Goal: Task Accomplishment & Management: Manage account settings

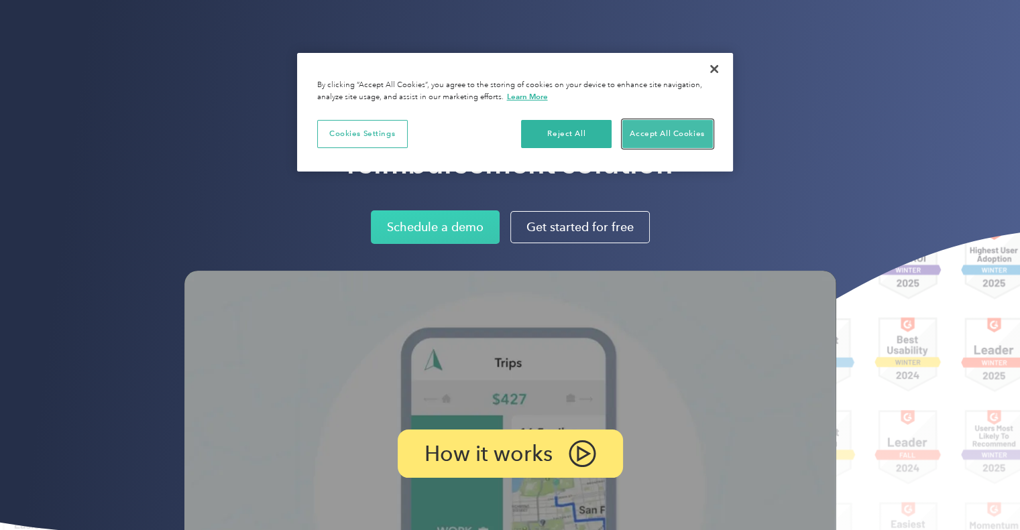
click at [680, 131] on button "Accept All Cookies" at bounding box center [667, 134] width 91 height 28
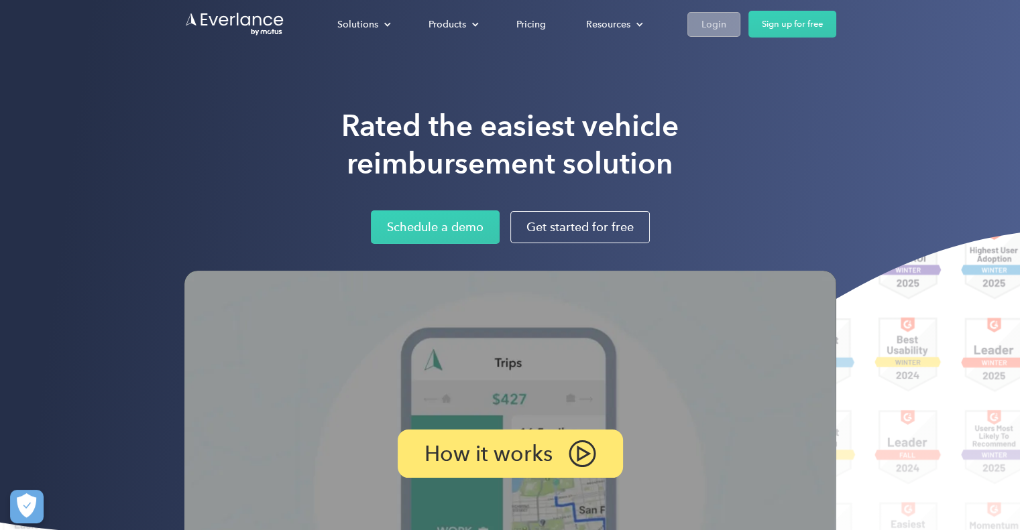
click at [712, 23] on div "Login" at bounding box center [713, 24] width 25 height 17
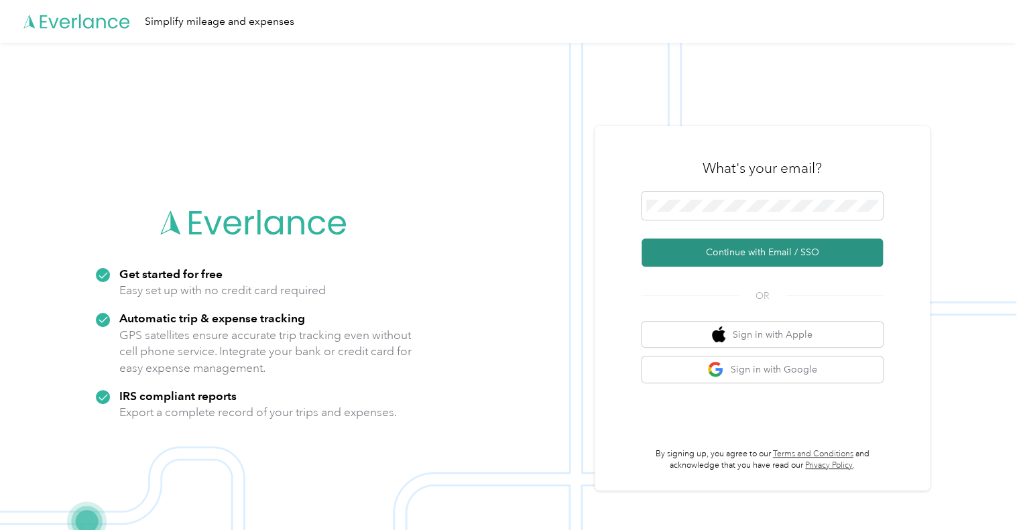
click at [745, 251] on button "Continue with Email / SSO" at bounding box center [762, 253] width 241 height 28
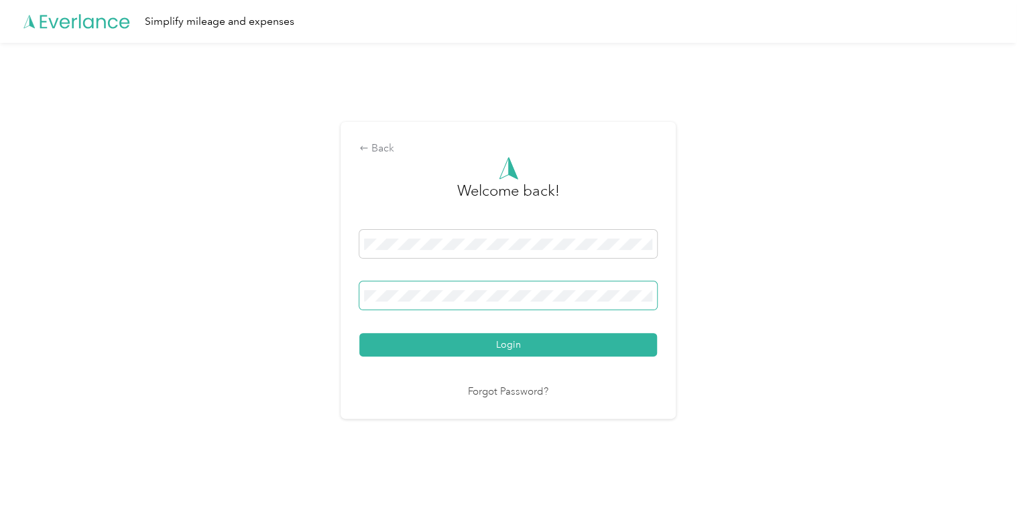
click at [359, 333] on button "Login" at bounding box center [508, 344] width 298 height 23
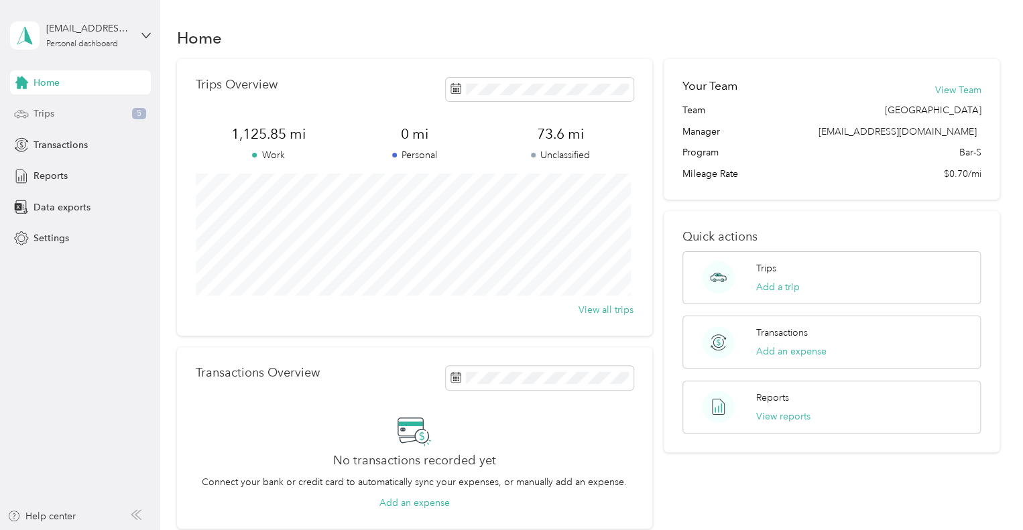
click at [69, 104] on div "Trips 5" at bounding box center [80, 114] width 141 height 24
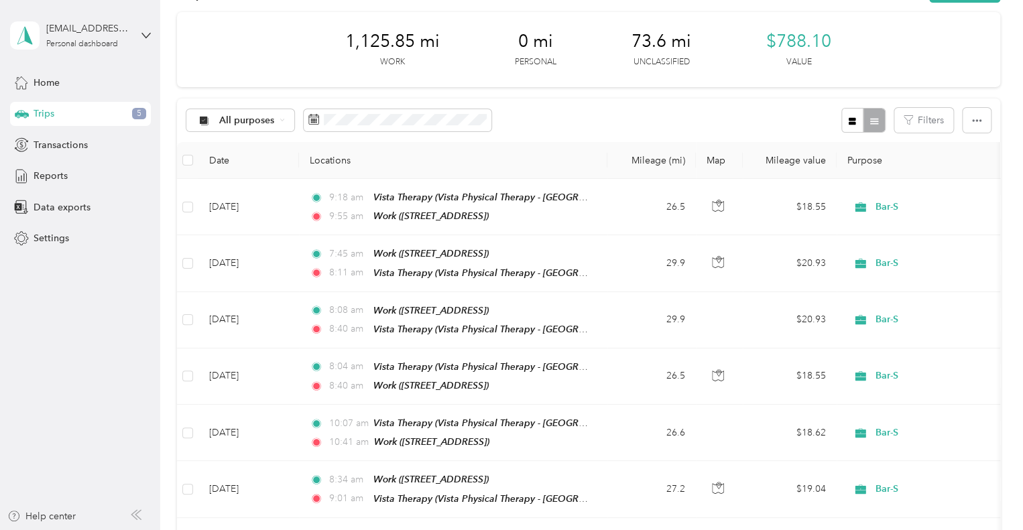
scroll to position [59, 0]
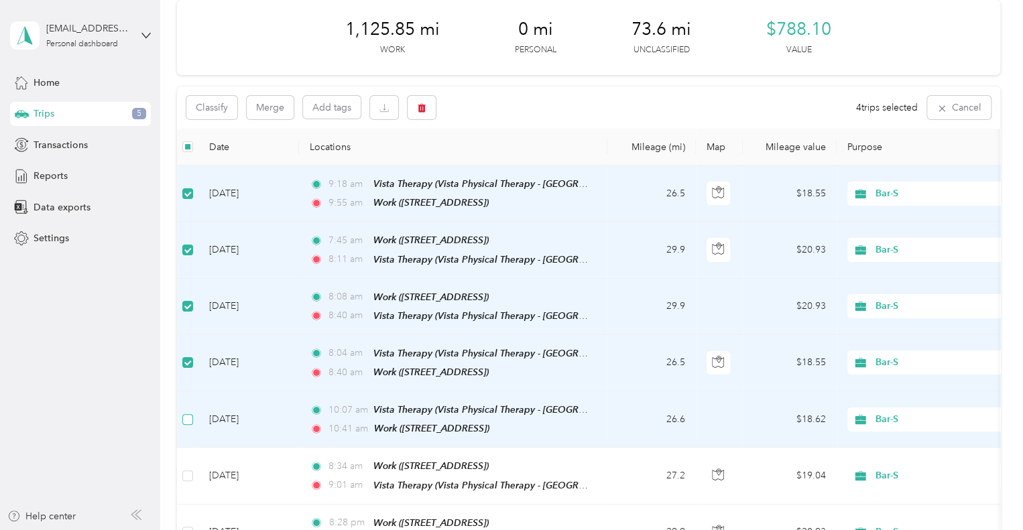
click at [190, 412] on label at bounding box center [187, 419] width 11 height 15
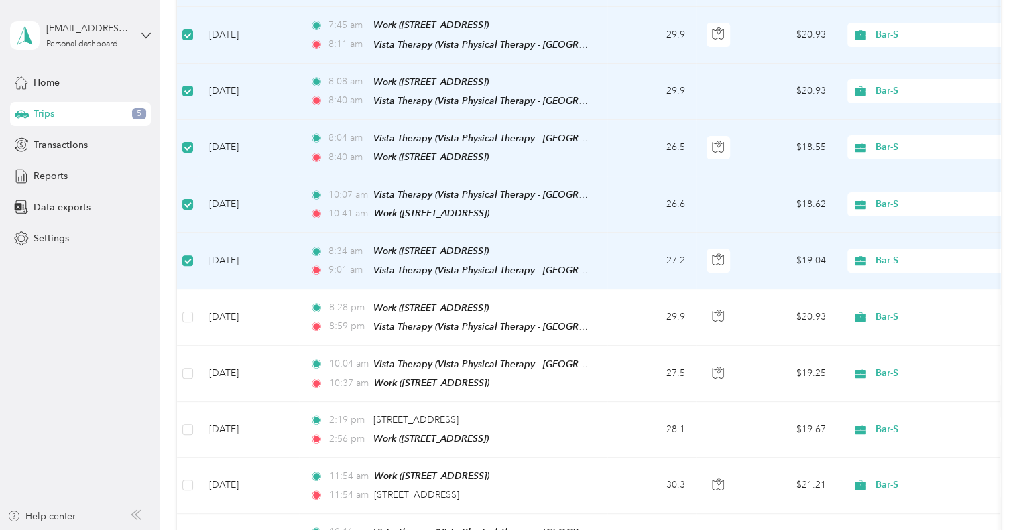
scroll to position [276, 0]
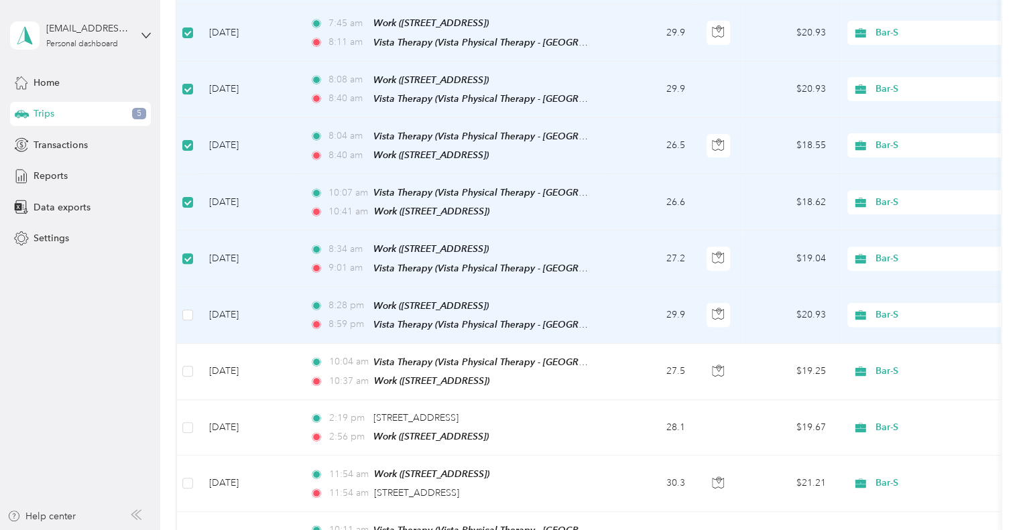
click at [194, 302] on td at bounding box center [187, 316] width 21 height 56
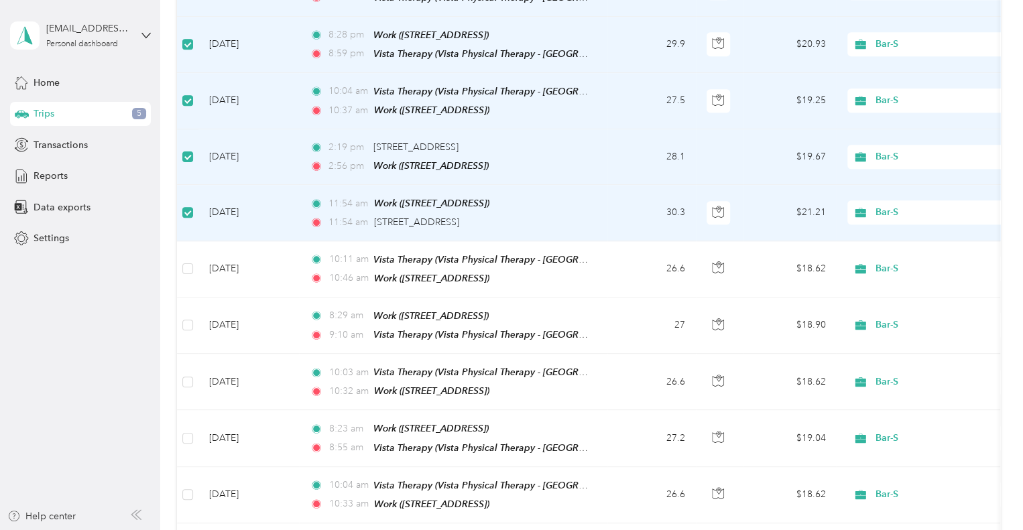
scroll to position [549, 0]
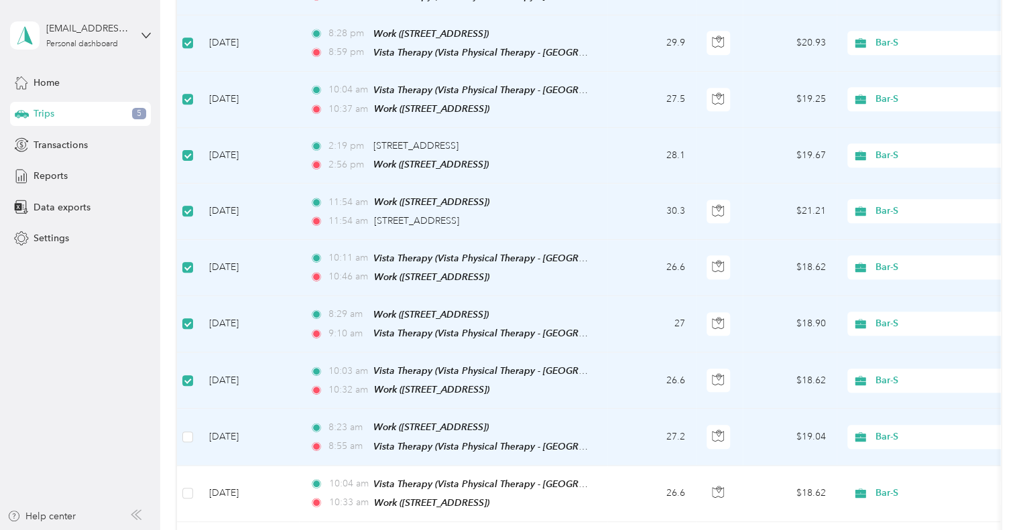
click at [188, 409] on td at bounding box center [187, 437] width 21 height 56
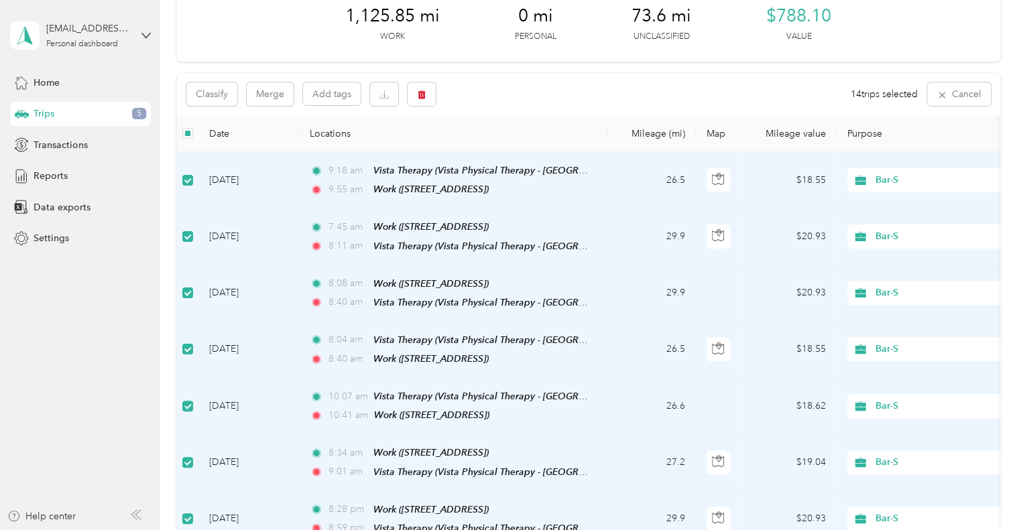
scroll to position [76, 0]
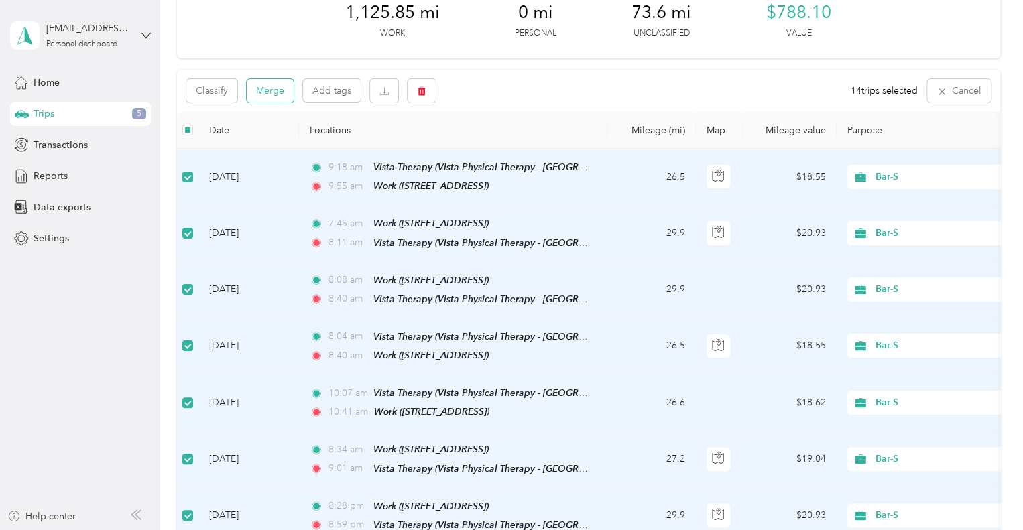
click at [276, 94] on button "Merge" at bounding box center [270, 90] width 47 height 23
click at [991, 23] on icon at bounding box center [993, 26] width 6 height 6
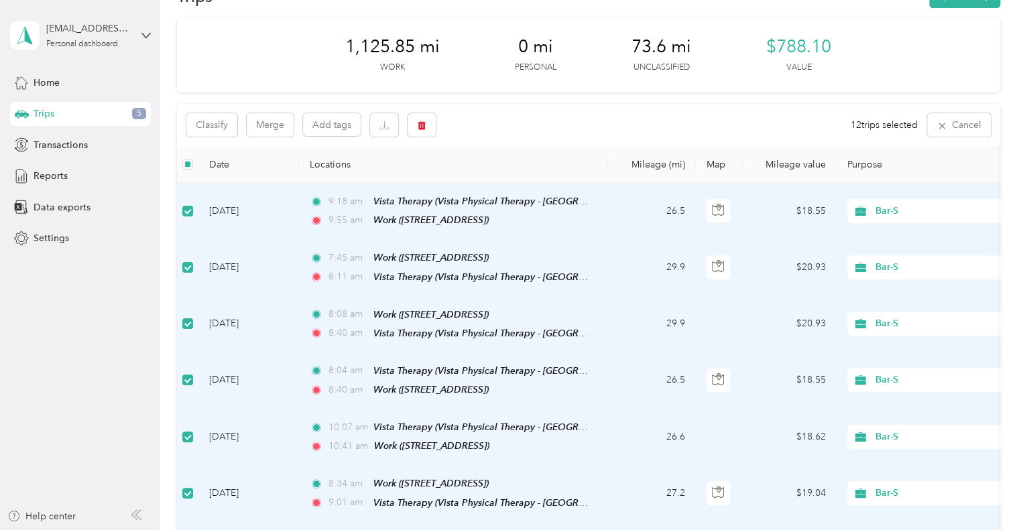
scroll to position [38, 0]
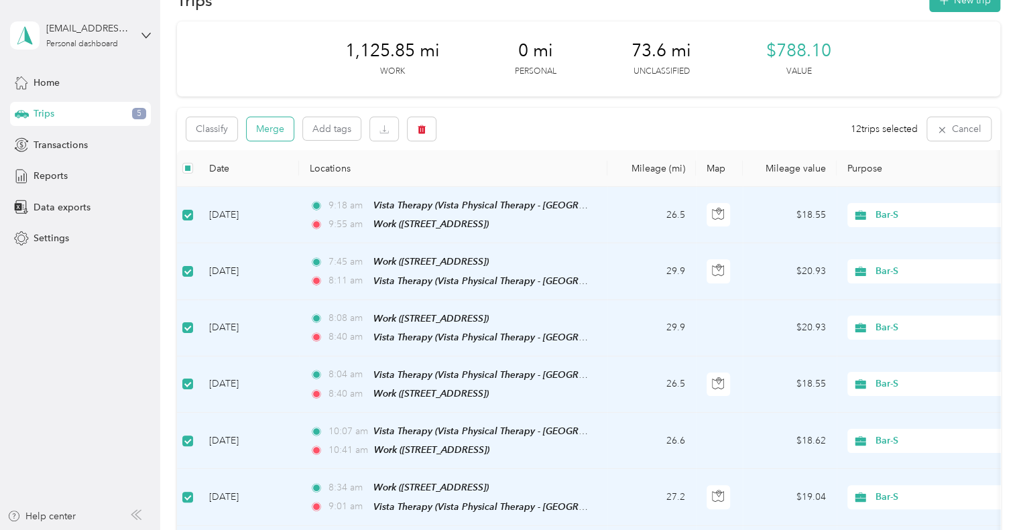
click at [266, 132] on button "Merge" at bounding box center [270, 128] width 47 height 23
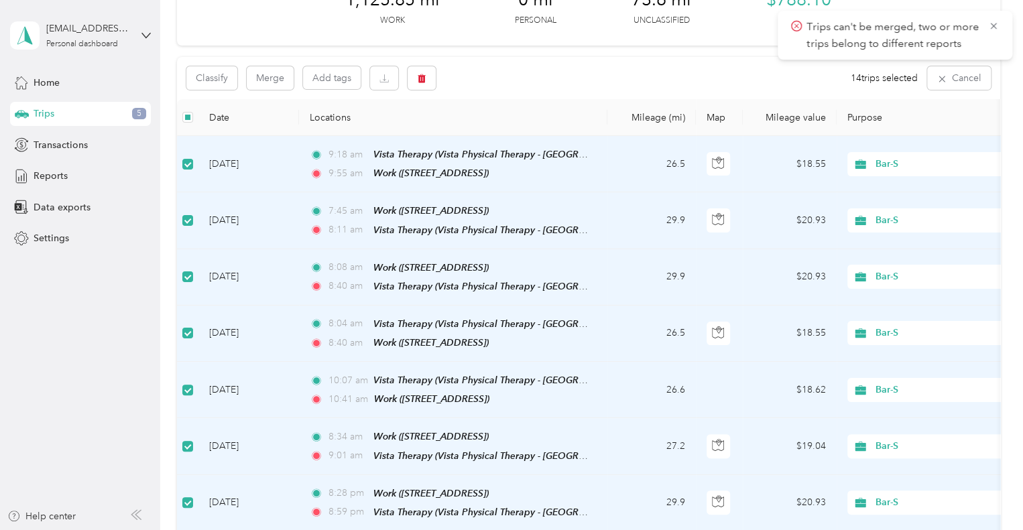
scroll to position [0, 0]
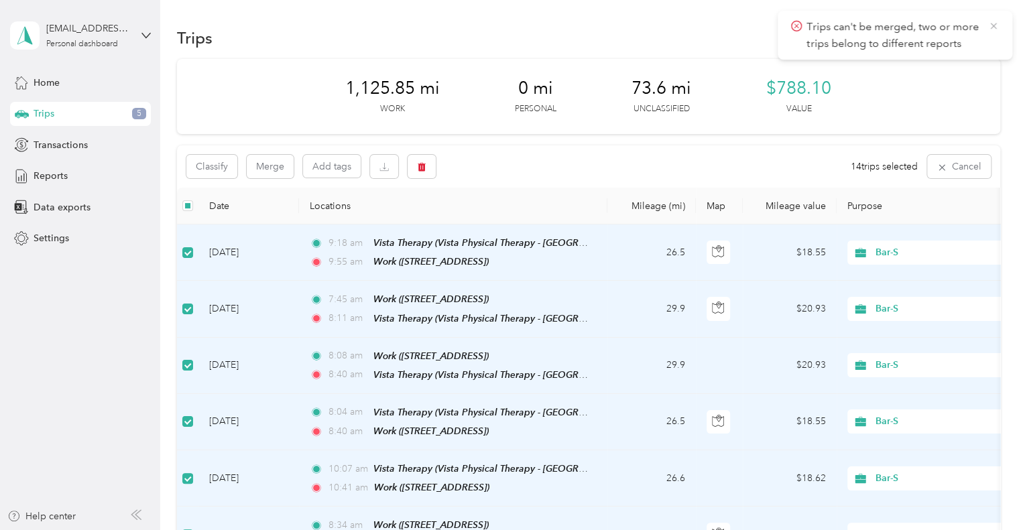
click at [990, 25] on icon at bounding box center [993, 26] width 11 height 12
click at [271, 158] on button "Merge" at bounding box center [270, 166] width 47 height 23
click at [891, 40] on p "Trips can't be merged, two or more trips belong to different reports" at bounding box center [893, 35] width 172 height 33
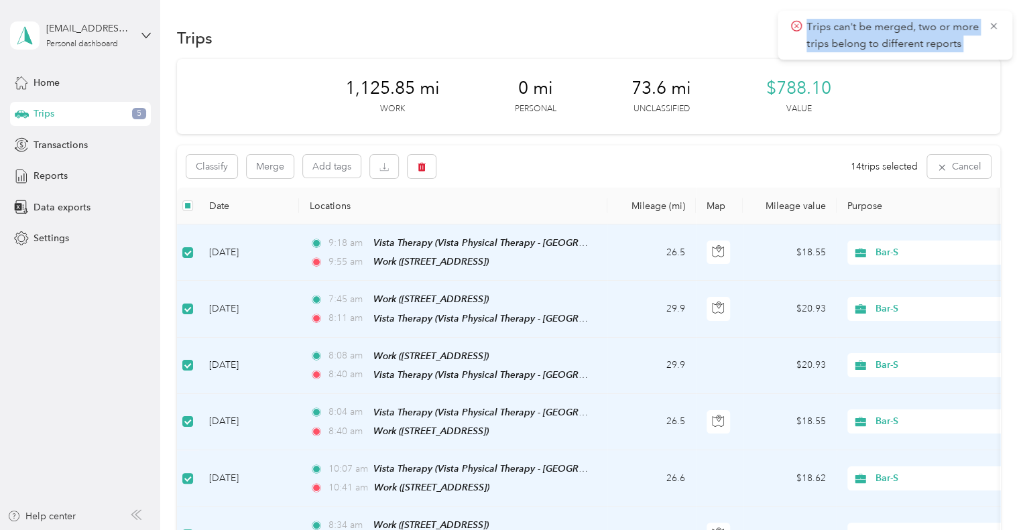
click at [891, 40] on p "Trips can't be merged, two or more trips belong to different reports" at bounding box center [893, 35] width 172 height 33
click at [997, 19] on span "Trips can't be merged, two or more trips belong to different reports" at bounding box center [895, 35] width 208 height 33
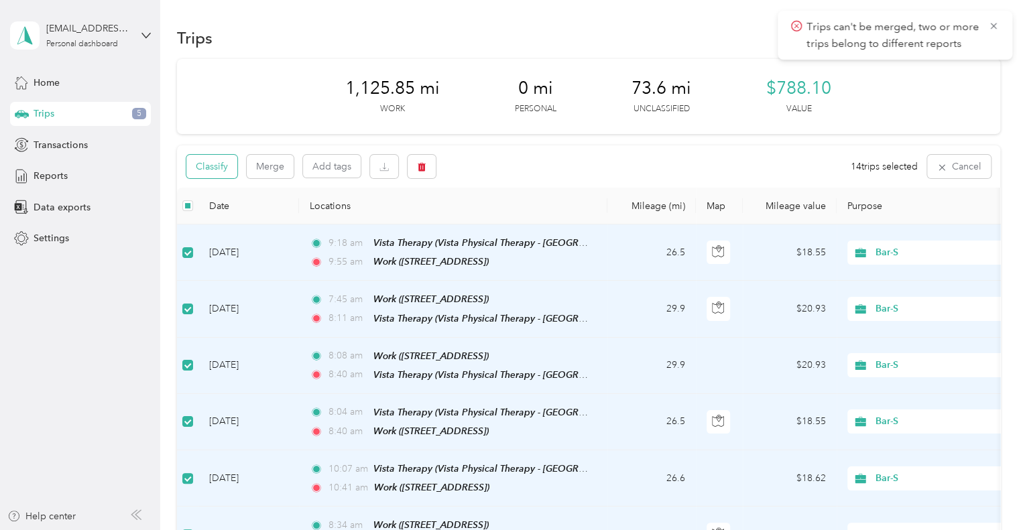
click at [219, 176] on button "Classify" at bounding box center [211, 166] width 51 height 23
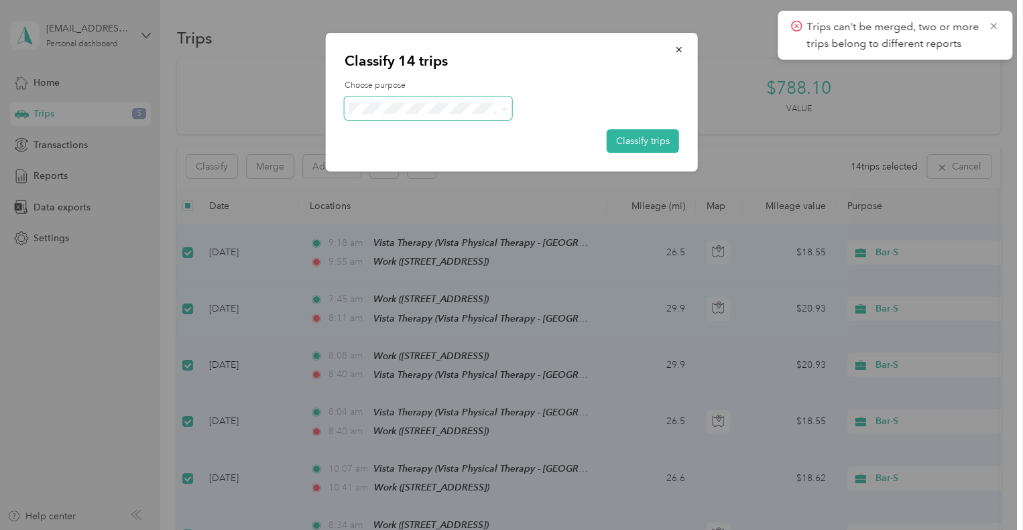
click at [504, 115] on span at bounding box center [429, 108] width 168 height 23
click at [679, 48] on icon "button" at bounding box center [679, 49] width 9 height 9
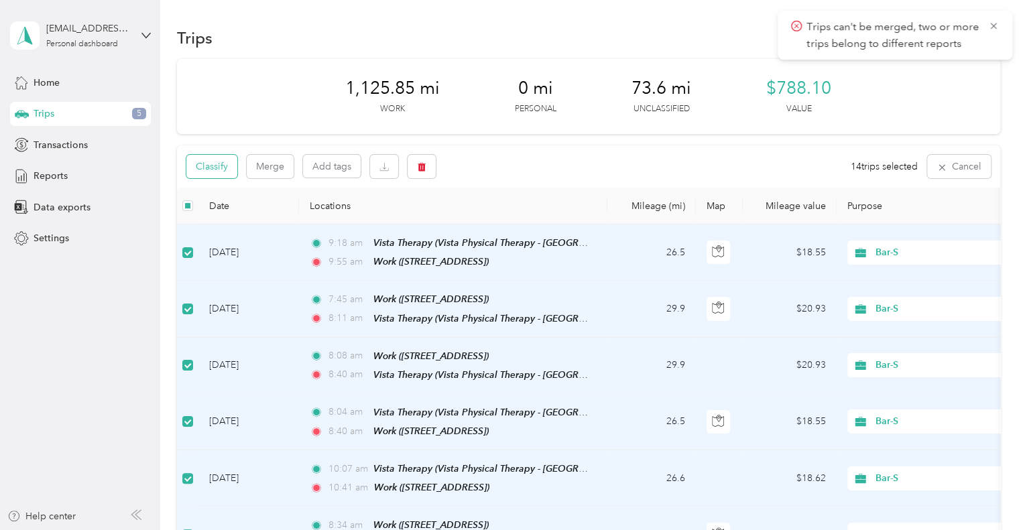
click at [225, 168] on button "Classify" at bounding box center [211, 166] width 51 height 23
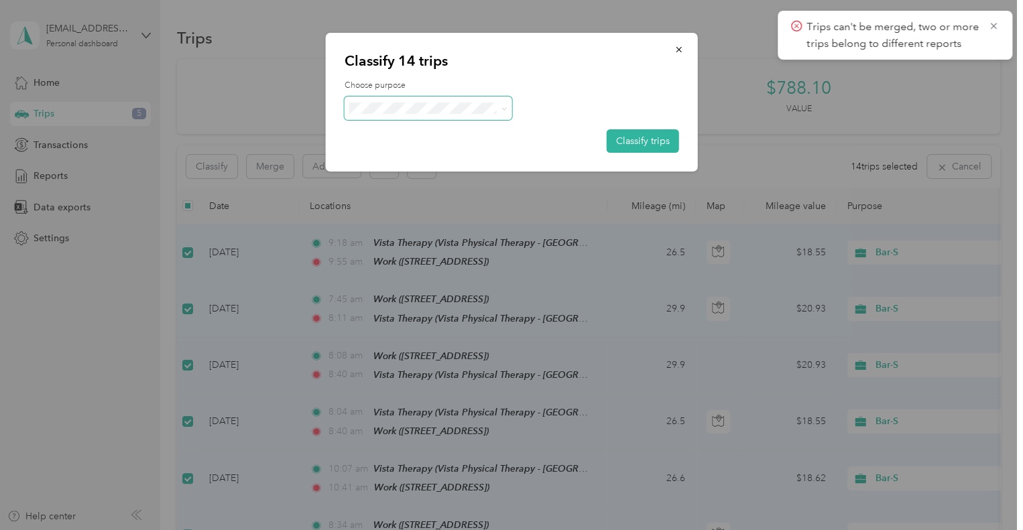
click at [503, 105] on span at bounding box center [504, 108] width 6 height 11
click at [643, 138] on button "Classify trips" at bounding box center [643, 140] width 72 height 23
click at [681, 53] on icon "button" at bounding box center [679, 49] width 9 height 9
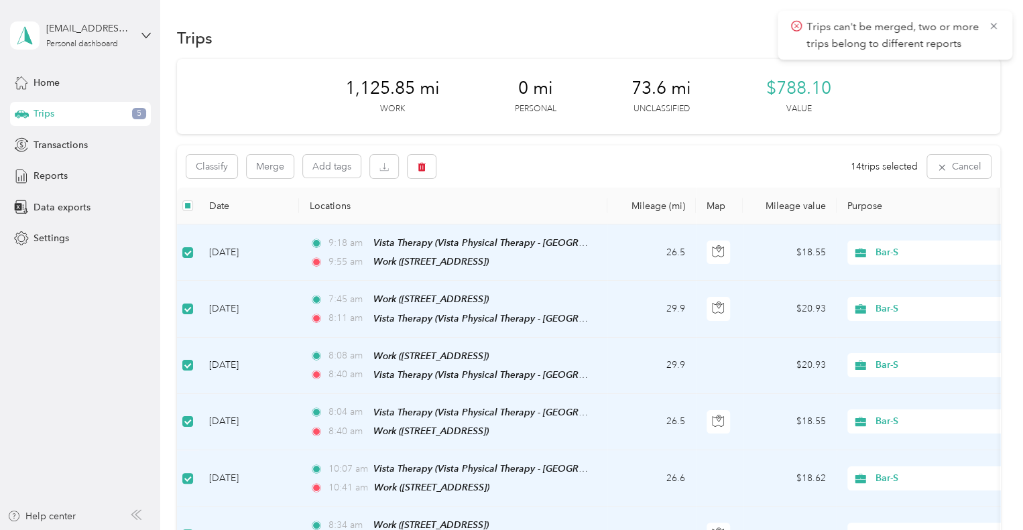
click at [1000, 21] on div "Trips can't be merged, two or more trips belong to different reports" at bounding box center [895, 35] width 235 height 49
click at [992, 23] on icon at bounding box center [993, 26] width 11 height 12
click at [273, 168] on button "Merge" at bounding box center [270, 166] width 47 height 23
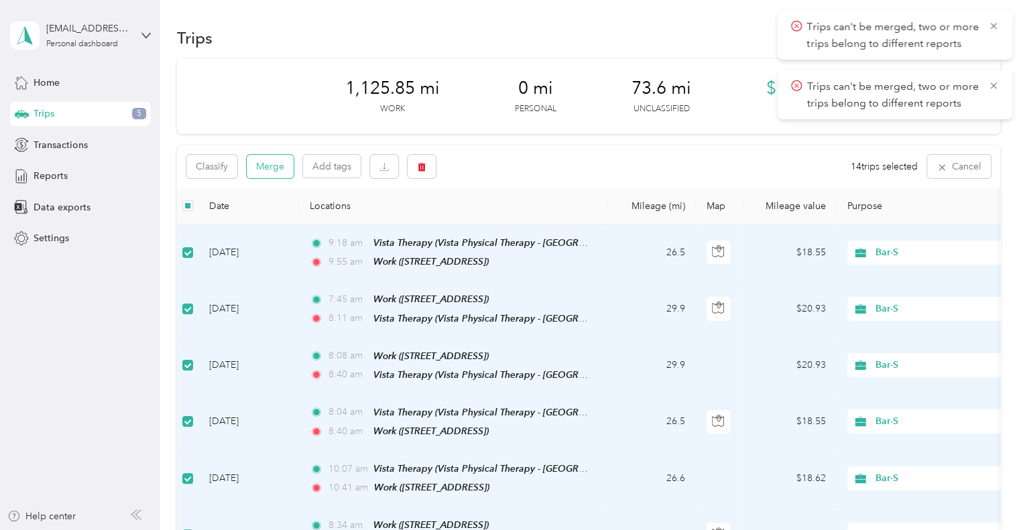
click at [273, 168] on button "Merge" at bounding box center [270, 166] width 47 height 23
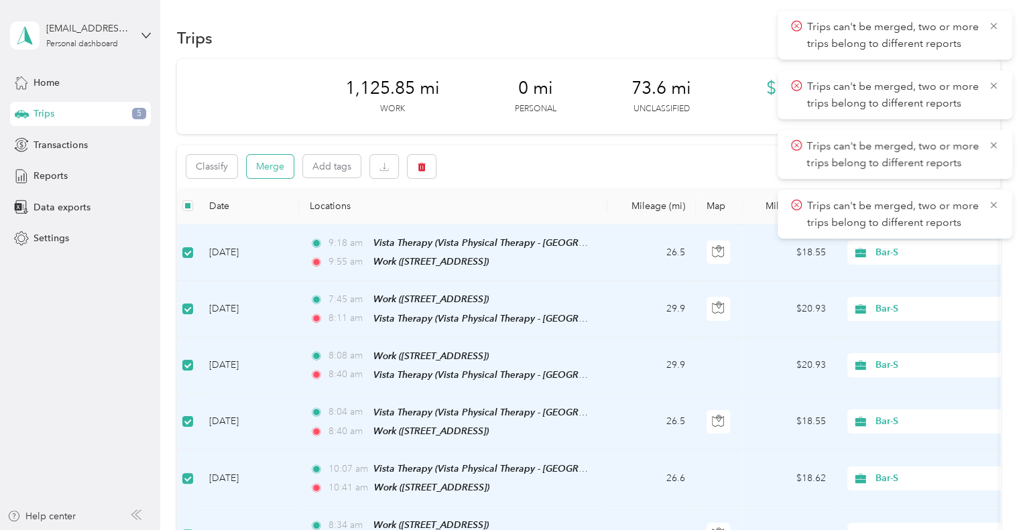
click at [273, 168] on button "Merge" at bounding box center [270, 166] width 47 height 23
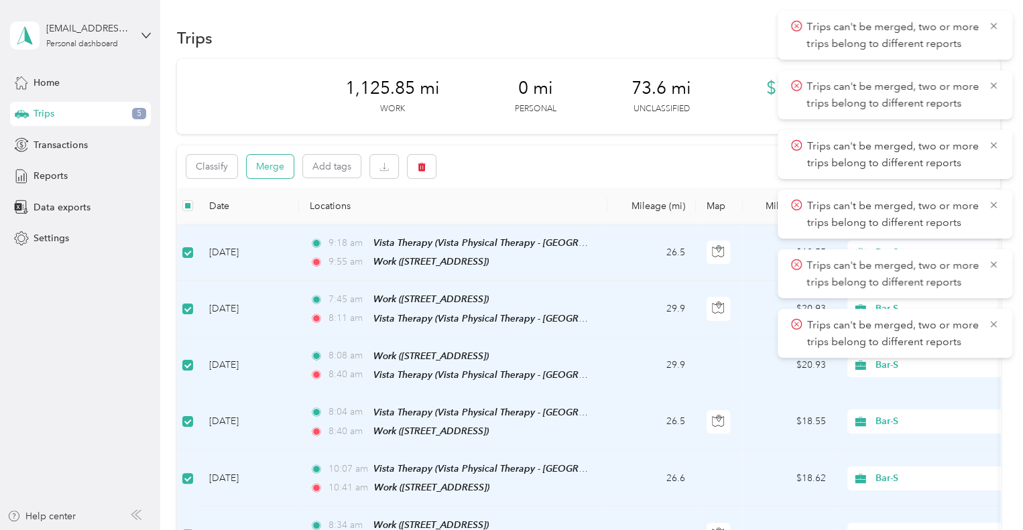
click at [273, 168] on button "Merge" at bounding box center [270, 166] width 47 height 23
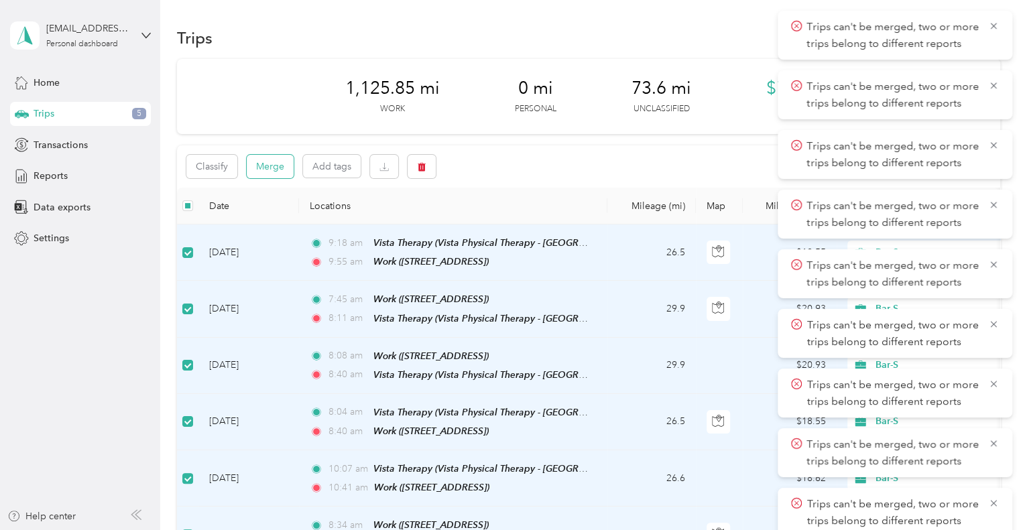
click at [273, 168] on button "Merge" at bounding box center [270, 166] width 47 height 23
click at [995, 29] on icon at bounding box center [993, 26] width 11 height 12
click at [995, 70] on div "Trips can't be merged, two or more trips belong to different reports" at bounding box center [895, 94] width 235 height 49
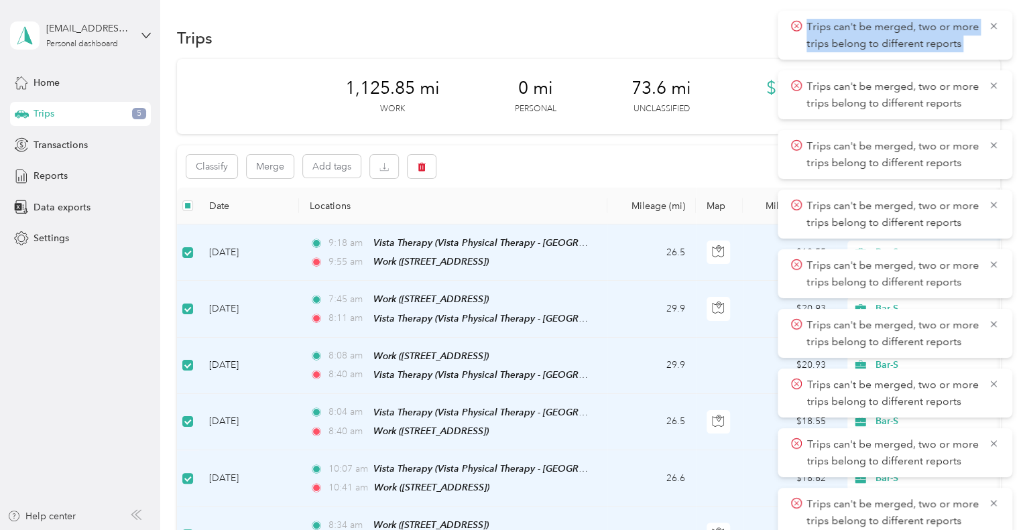
click at [995, 29] on icon at bounding box center [993, 26] width 11 height 12
click at [995, 29] on div "Trips can't be merged, two or more trips belong to different reports" at bounding box center [895, 35] width 235 height 49
click at [995, 29] on icon at bounding box center [993, 26] width 11 height 12
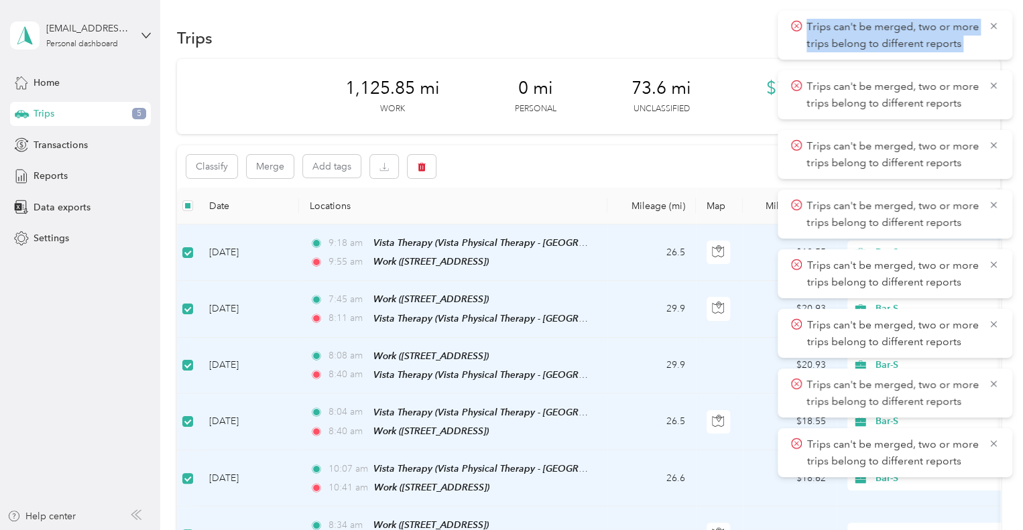
click at [995, 29] on icon at bounding box center [993, 26] width 11 height 12
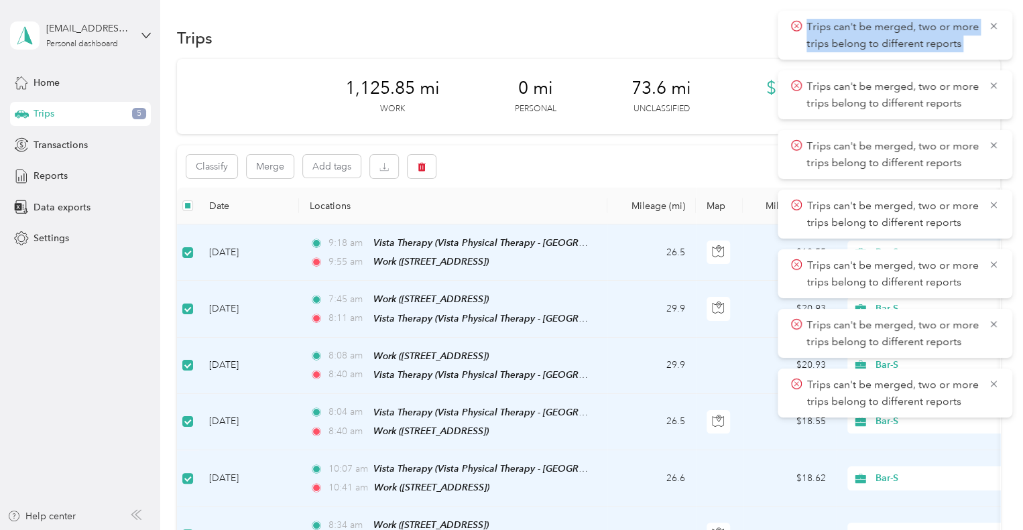
click at [995, 29] on div "Trips can't be merged, two or more trips belong to different reports" at bounding box center [895, 35] width 235 height 49
click at [995, 29] on icon at bounding box center [993, 26] width 11 height 12
click at [995, 29] on div "Trips can't be merged, two or more trips belong to different reports" at bounding box center [895, 35] width 235 height 49
click at [995, 29] on icon at bounding box center [993, 26] width 11 height 12
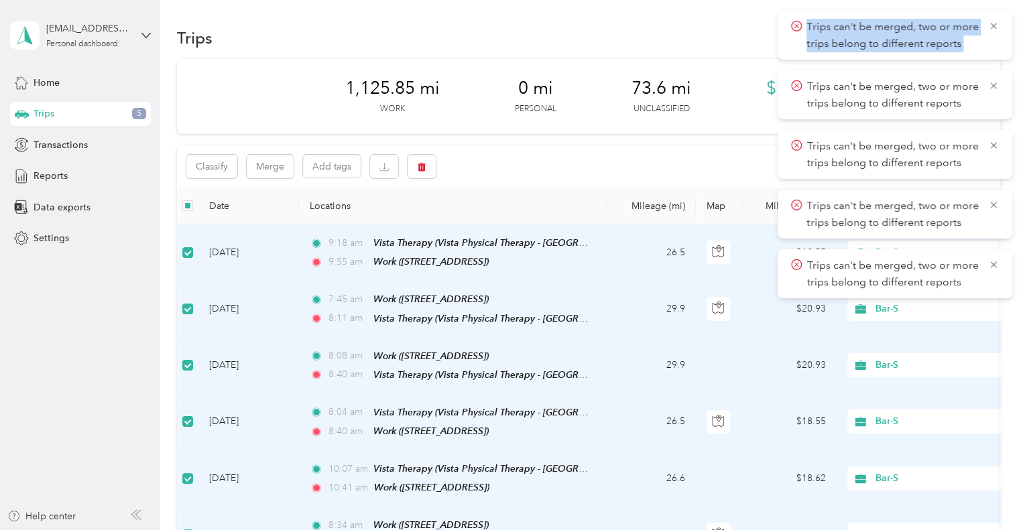
click at [995, 29] on icon at bounding box center [993, 26] width 11 height 12
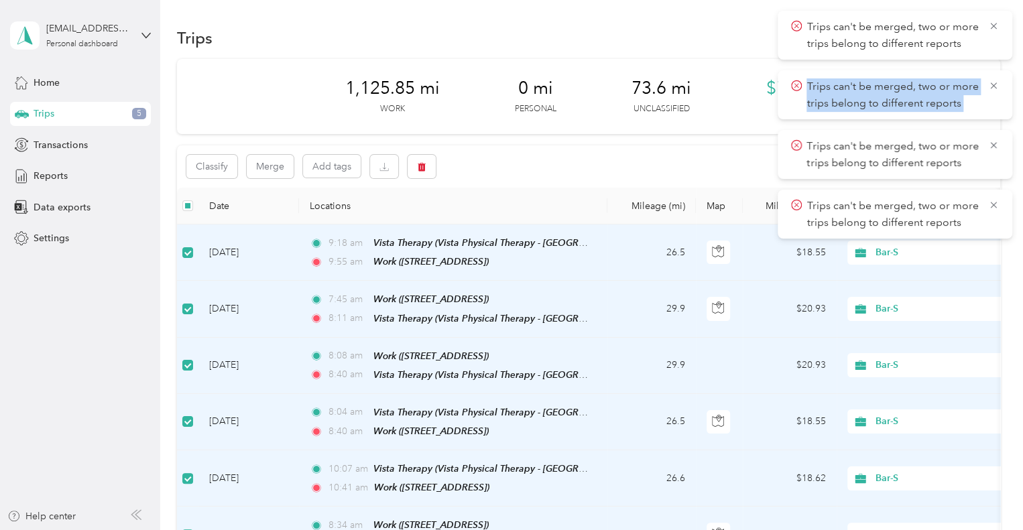
click at [995, 29] on icon at bounding box center [993, 26] width 11 height 12
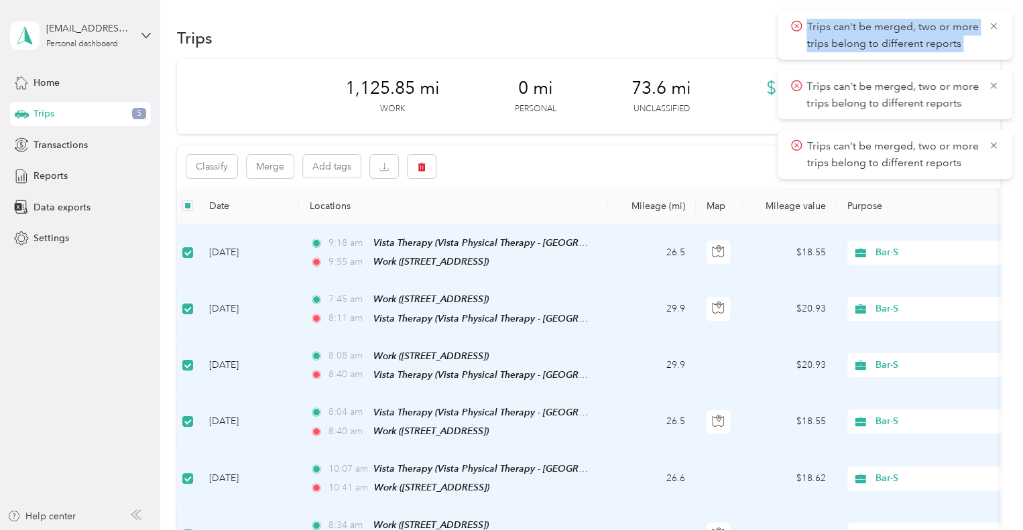
click at [995, 29] on icon at bounding box center [993, 26] width 11 height 12
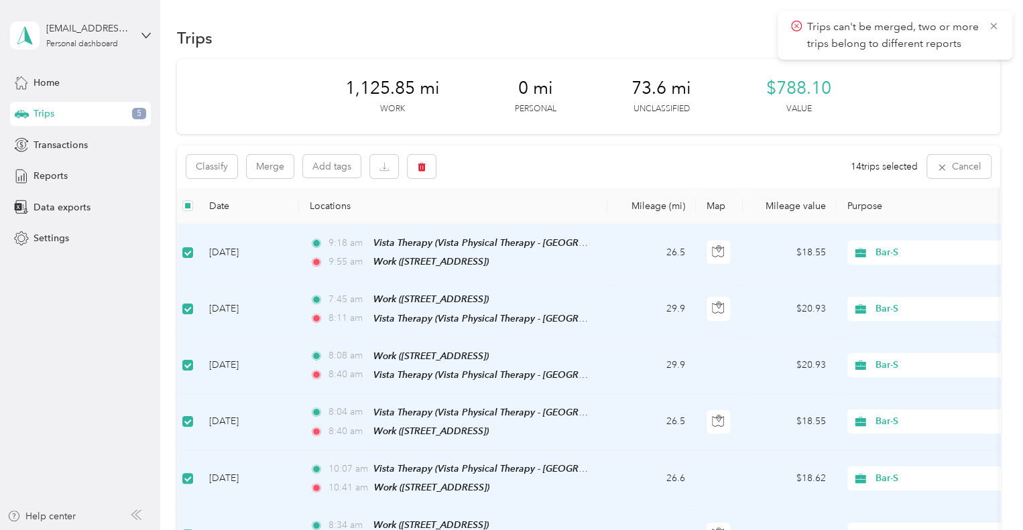
click at [995, 29] on icon at bounding box center [993, 26] width 11 height 12
click at [865, 166] on span "14 trips selected" at bounding box center [884, 167] width 67 height 14
click at [246, 248] on td "Aug 28, 2025" at bounding box center [248, 253] width 101 height 56
click at [380, 164] on icon "button" at bounding box center [384, 166] width 9 height 9
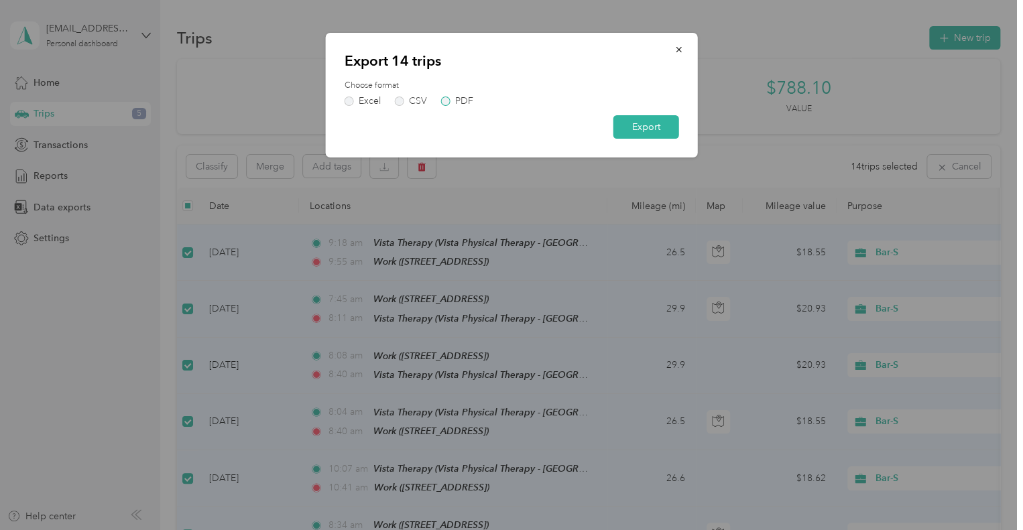
click at [448, 100] on label "PDF" at bounding box center [457, 101] width 32 height 9
click at [645, 129] on button "Export" at bounding box center [647, 126] width 66 height 23
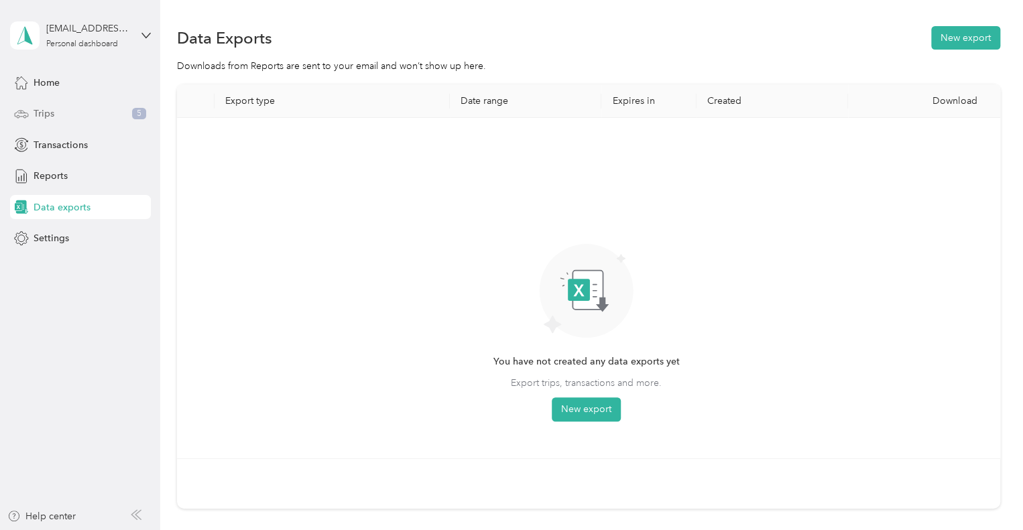
click at [75, 117] on div "Trips 5" at bounding box center [80, 114] width 141 height 24
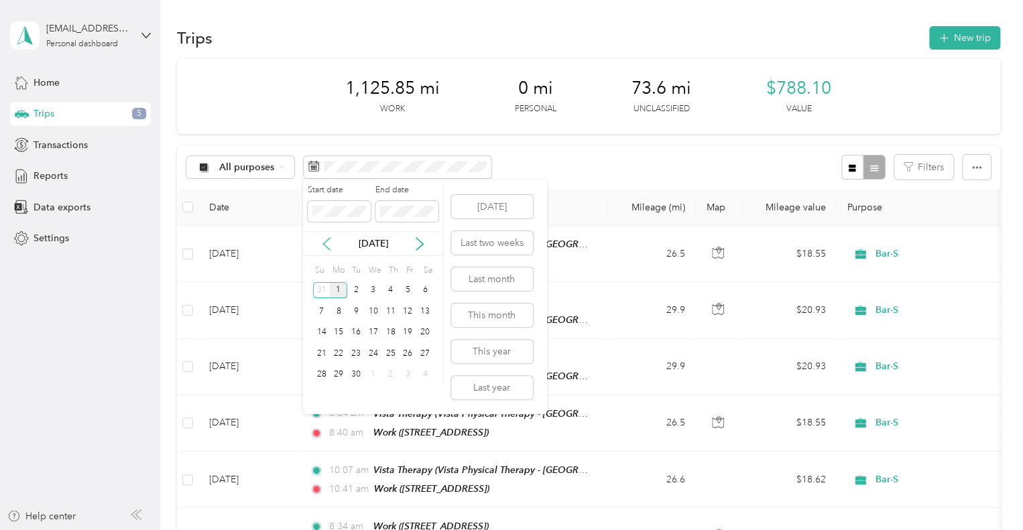
click at [327, 245] on icon at bounding box center [326, 243] width 13 height 13
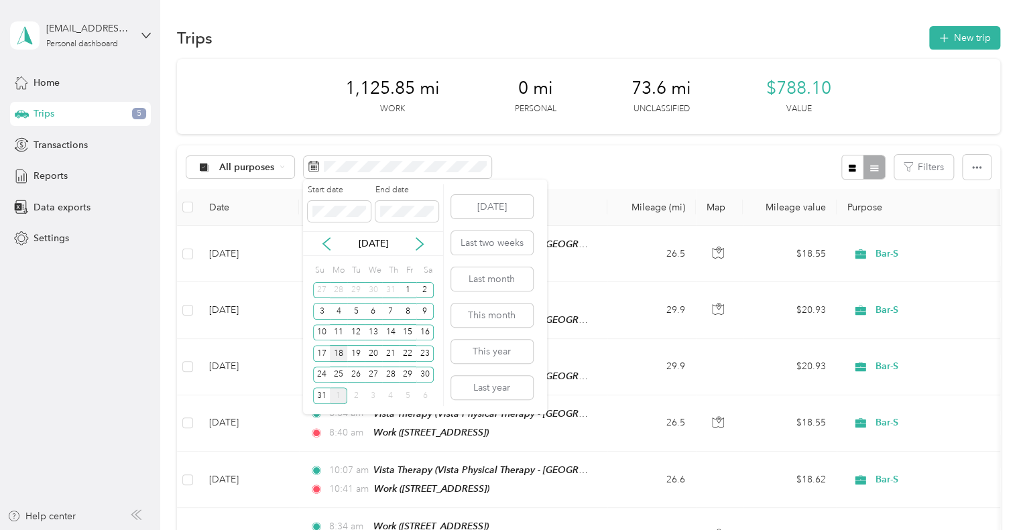
click at [341, 354] on div "18" at bounding box center [338, 353] width 17 height 17
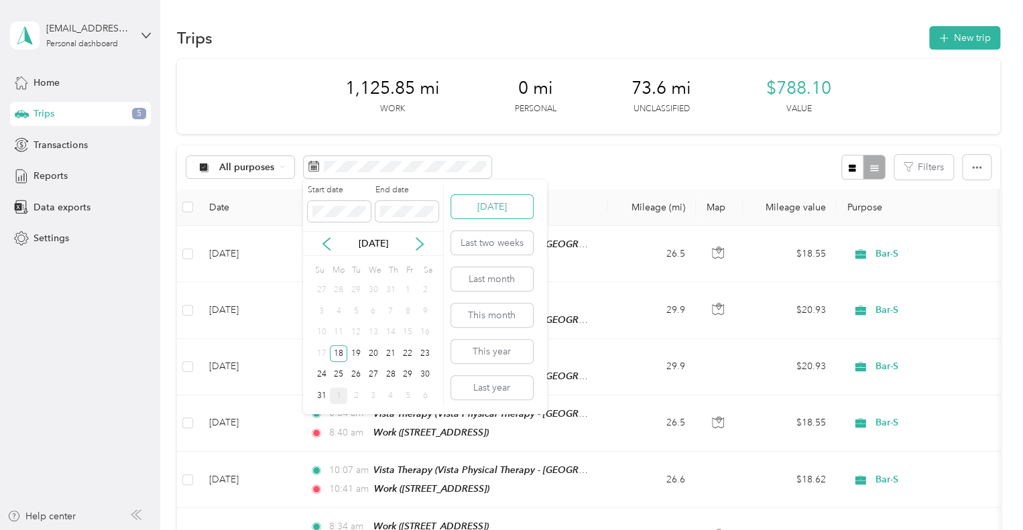
click at [504, 211] on button "[DATE]" at bounding box center [492, 206] width 82 height 23
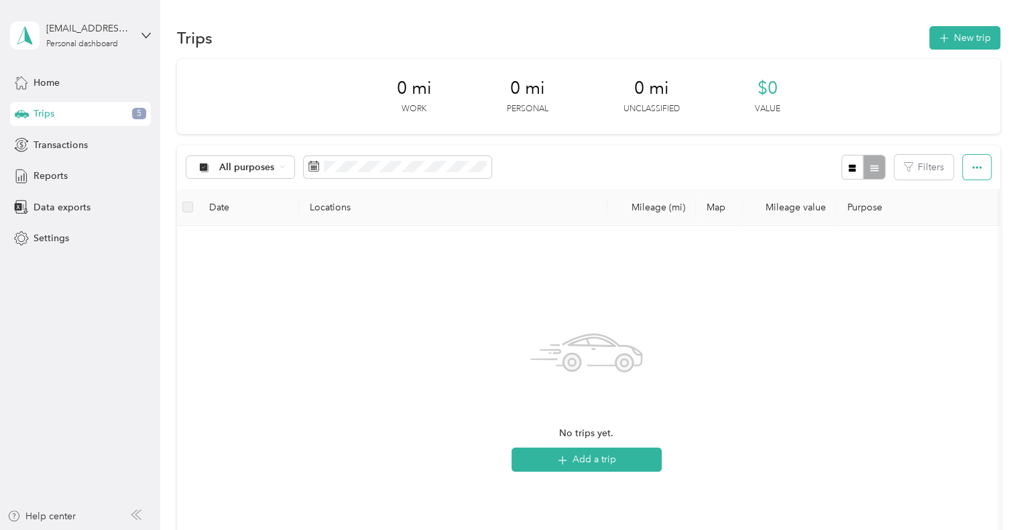
click at [968, 174] on button "button" at bounding box center [977, 167] width 28 height 25
click at [681, 331] on div "No trips yet. Add a trip" at bounding box center [587, 396] width 798 height 319
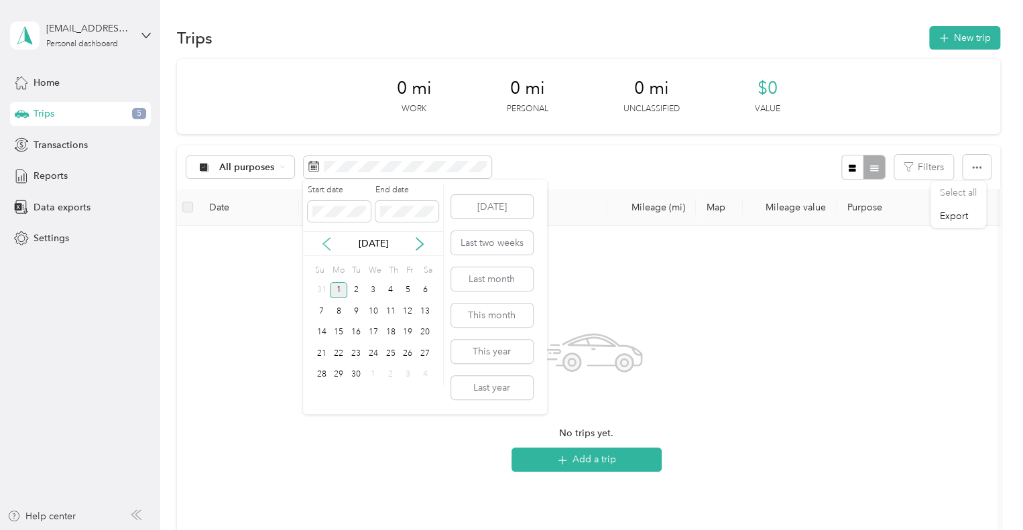
click at [326, 247] on icon at bounding box center [326, 243] width 13 height 13
click at [411, 369] on div "29" at bounding box center [407, 375] width 17 height 17
click at [392, 369] on div "28" at bounding box center [390, 375] width 17 height 17
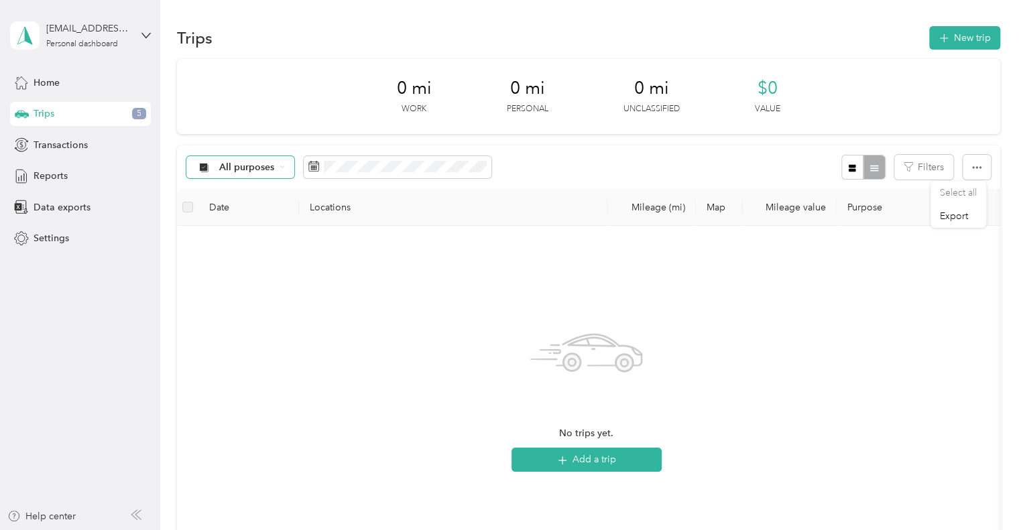
click at [260, 163] on span "All purposes" at bounding box center [247, 167] width 56 height 9
click at [245, 236] on span "Bar-S" at bounding box center [251, 238] width 65 height 14
click at [314, 159] on span at bounding box center [366, 167] width 188 height 23
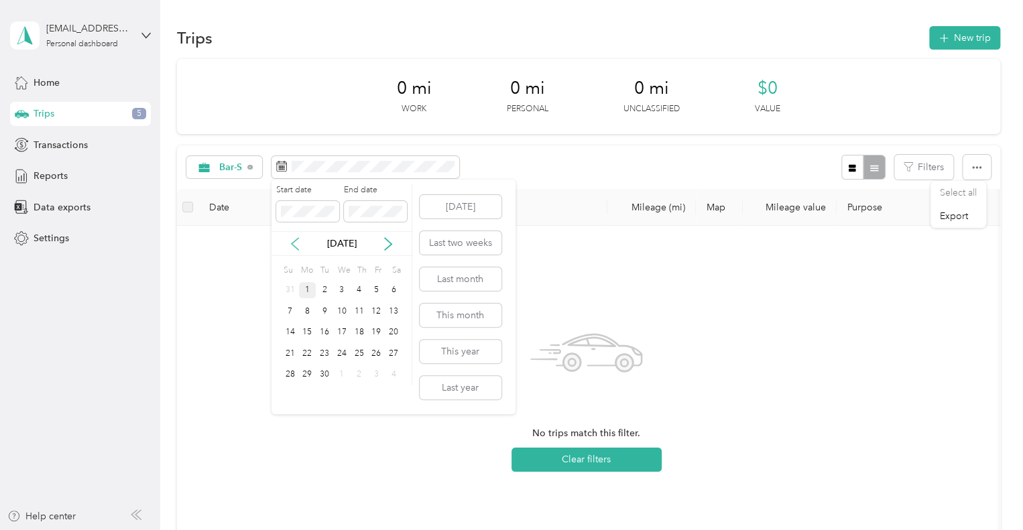
click at [296, 237] on icon at bounding box center [294, 243] width 13 height 13
click at [453, 286] on button "Last month" at bounding box center [461, 279] width 82 height 23
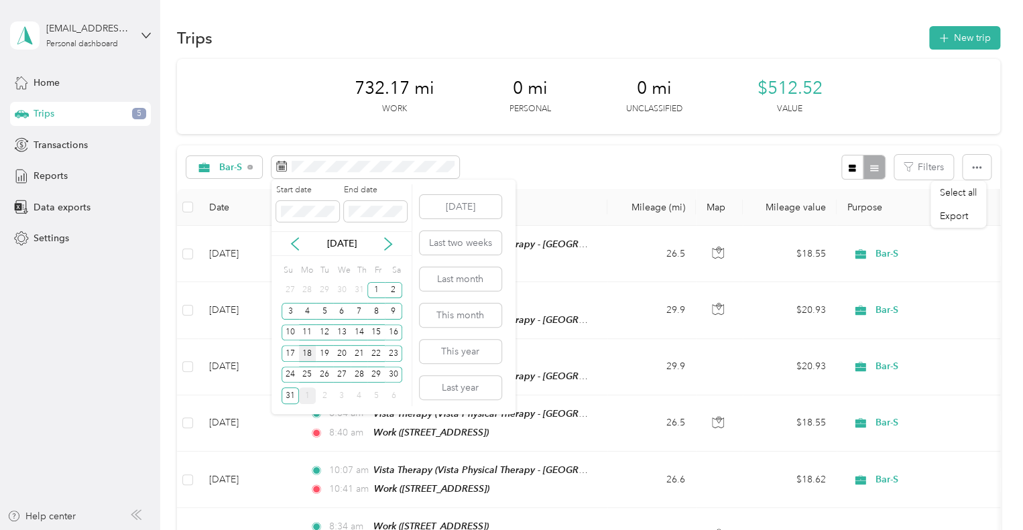
click at [311, 345] on div "18" at bounding box center [307, 353] width 17 height 17
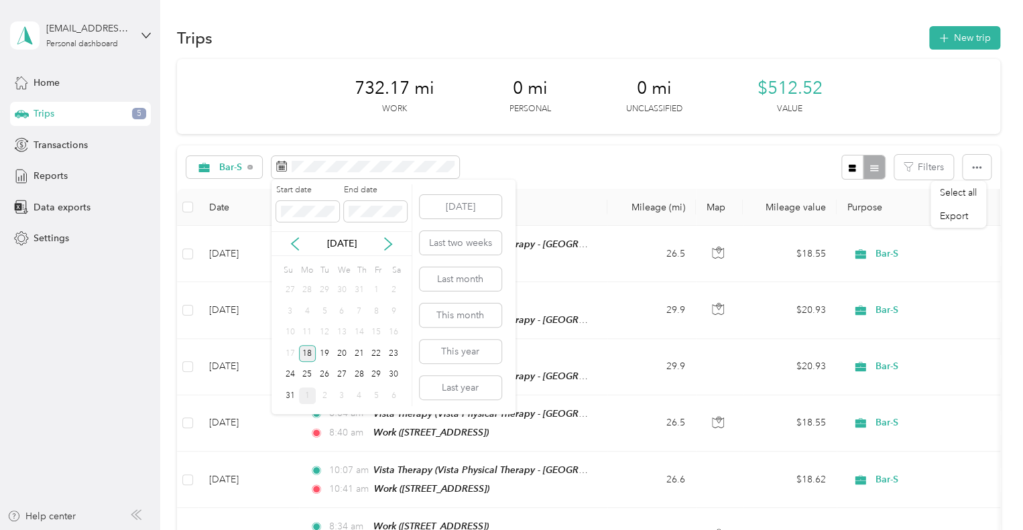
click at [311, 345] on div "18" at bounding box center [307, 353] width 17 height 17
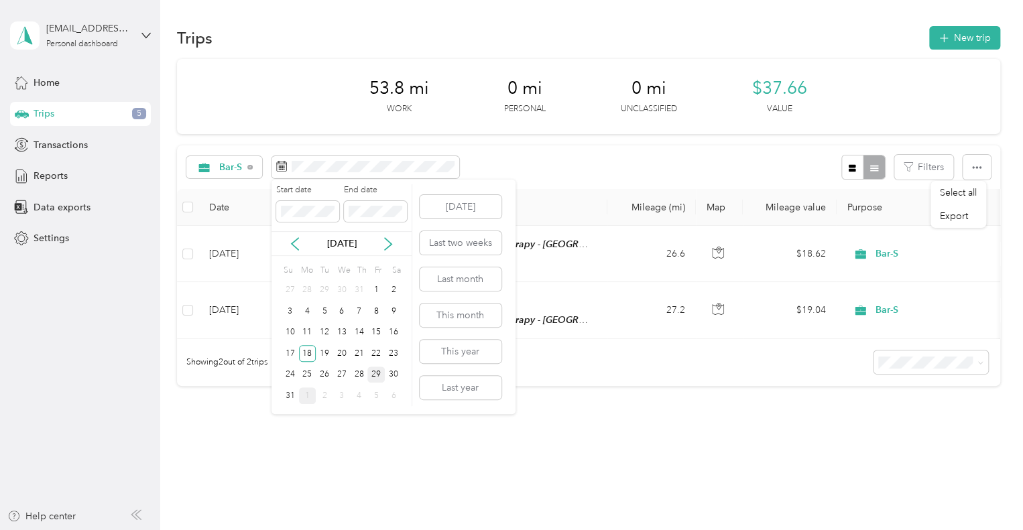
click at [371, 372] on div "29" at bounding box center [375, 375] width 17 height 17
click at [357, 367] on div "28" at bounding box center [359, 375] width 17 height 17
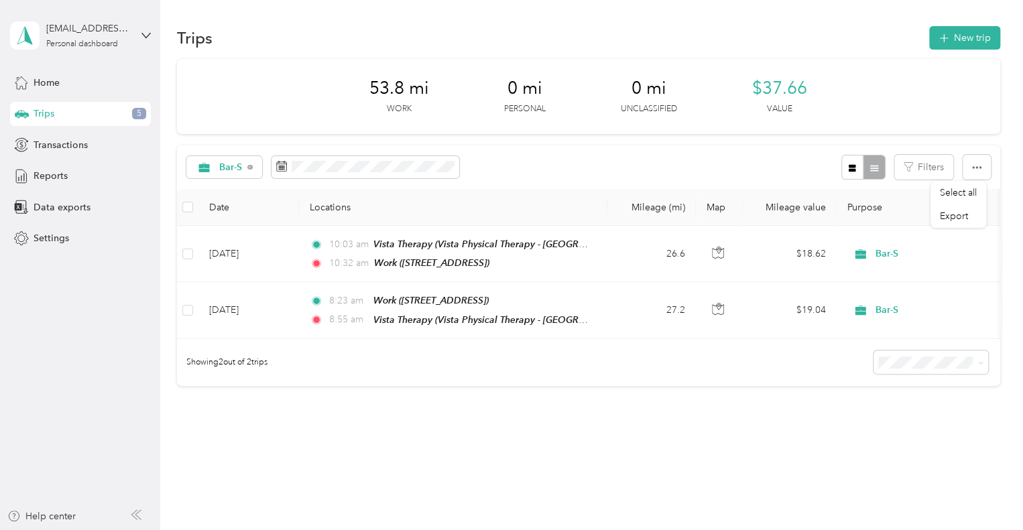
click at [496, 170] on div "Bar-S Filters" at bounding box center [588, 168] width 823 height 44
click at [652, 459] on div "Trips New trip 53.8 mi Work 0 mi Personal 0 mi Unclassified $37.66 Value Bar-S …" at bounding box center [588, 253] width 856 height 506
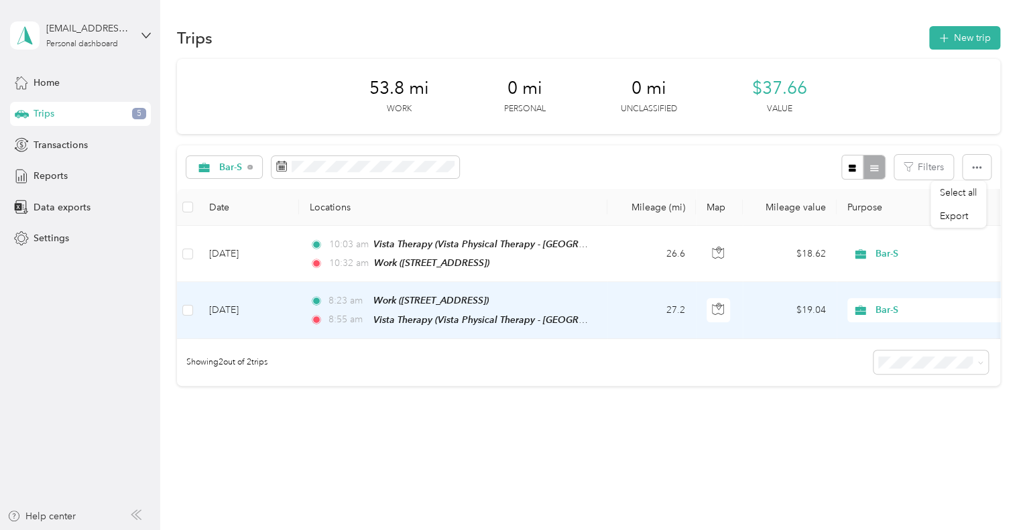
drag, startPoint x: 497, startPoint y: 398, endPoint x: 270, endPoint y: 469, distance: 237.7
click at [270, 469] on div "Trips New trip 53.8 mi Work 0 mi Personal 0 mi Unclassified $37.66 Value Bar-S …" at bounding box center [588, 253] width 856 height 506
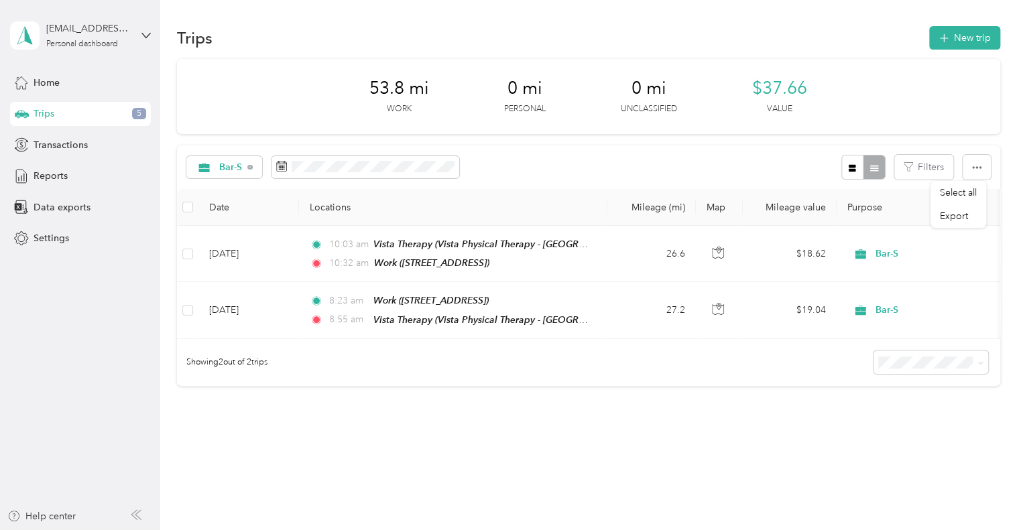
click at [270, 469] on div "Trips New trip 53.8 mi Work 0 mi Personal 0 mi Unclassified $37.66 Value Bar-S …" at bounding box center [588, 253] width 856 height 506
click at [848, 164] on icon "button" at bounding box center [852, 168] width 9 height 9
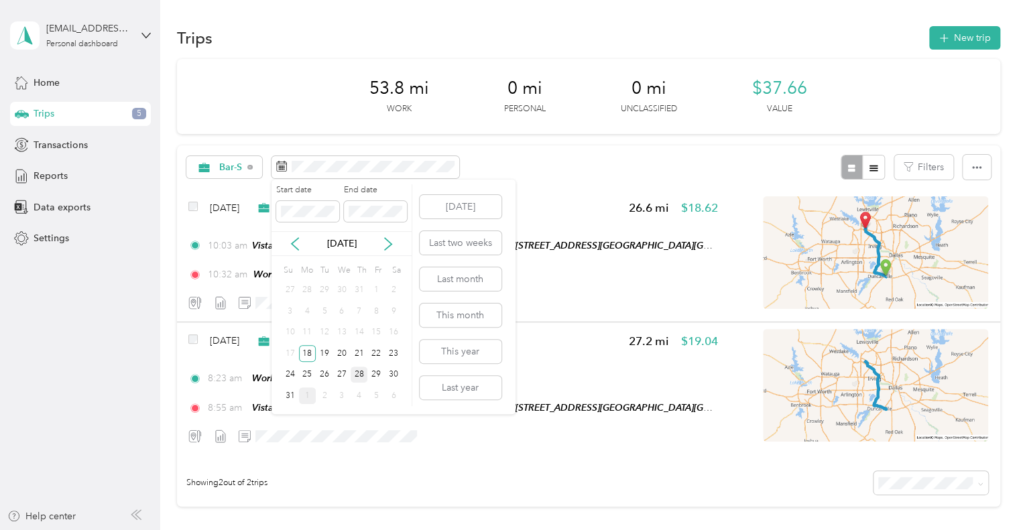
click at [359, 378] on div "28" at bounding box center [359, 375] width 17 height 17
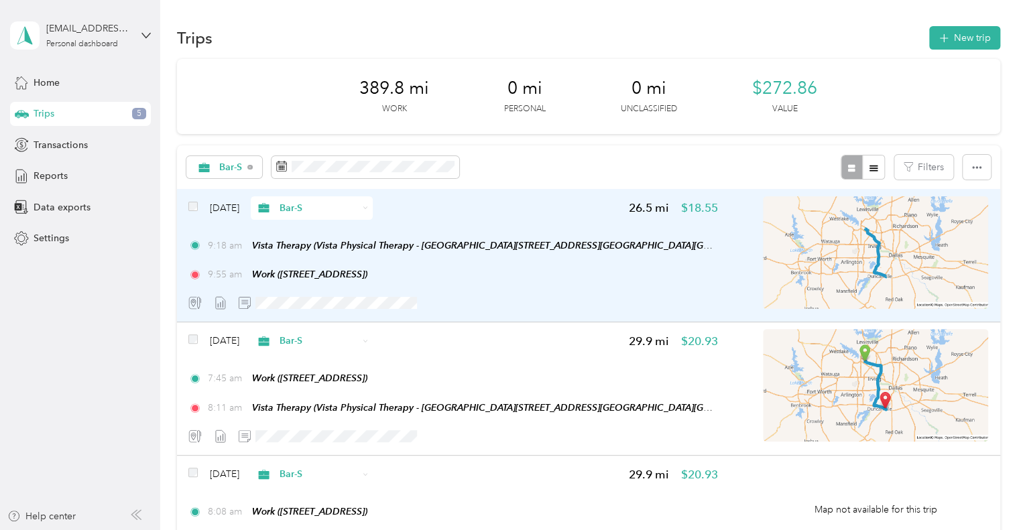
click at [213, 196] on div "Aug 28, 2025 Bar-S" at bounding box center [280, 207] width 184 height 23
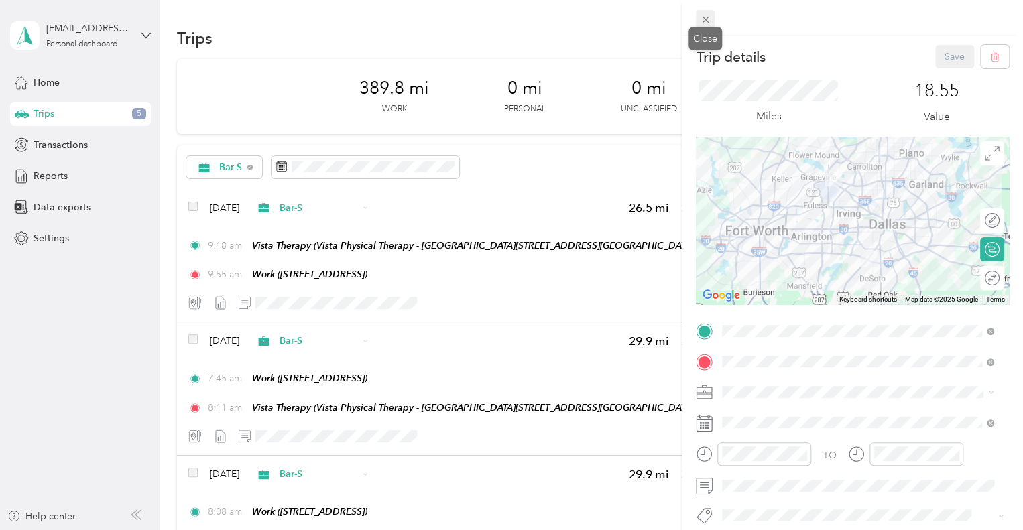
click at [711, 18] on icon at bounding box center [705, 19] width 11 height 11
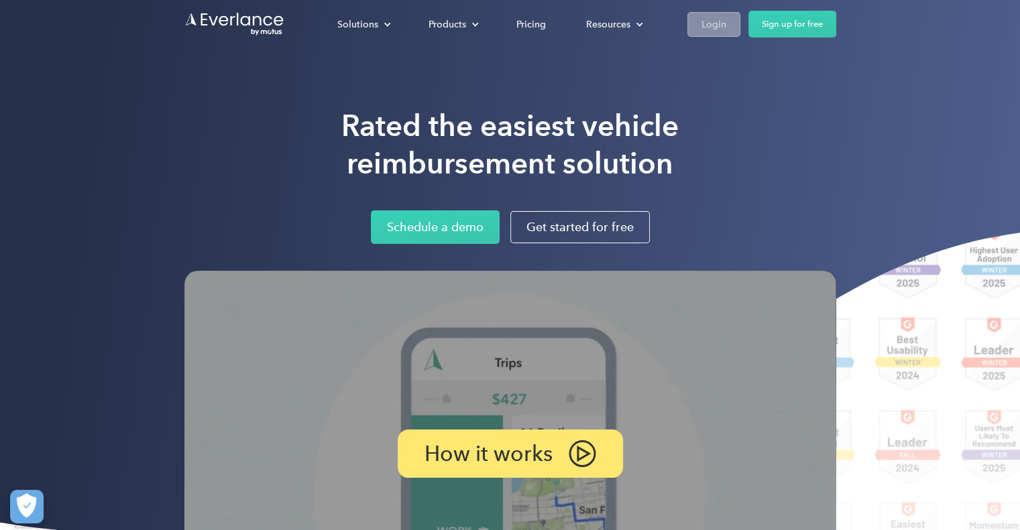
click at [719, 32] on link "Login" at bounding box center [713, 24] width 53 height 25
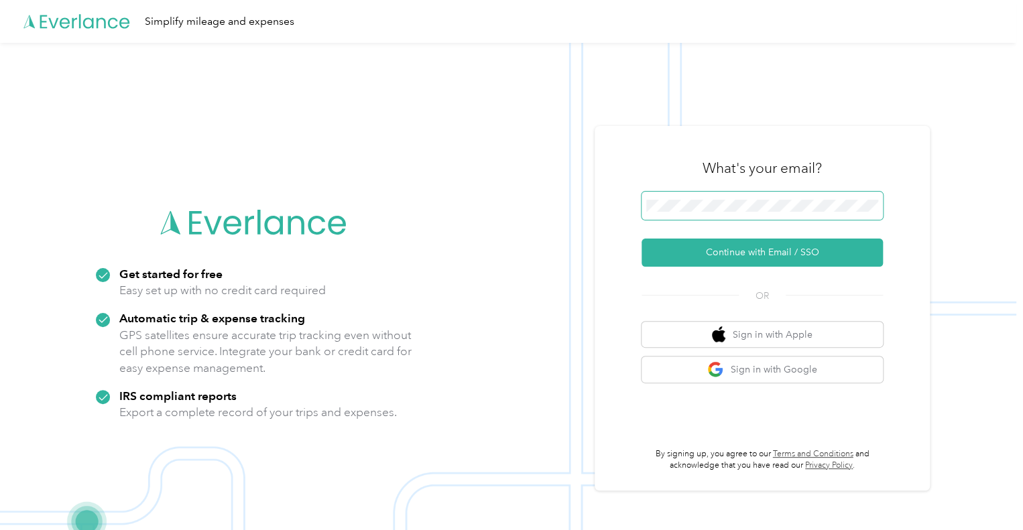
click at [742, 196] on span at bounding box center [762, 206] width 241 height 28
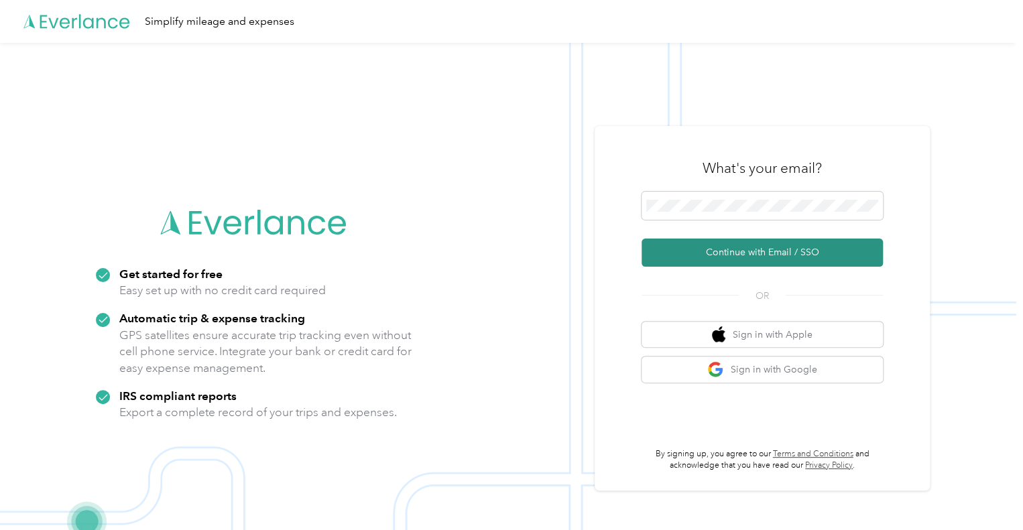
click at [754, 247] on button "Continue with Email / SSO" at bounding box center [762, 253] width 241 height 28
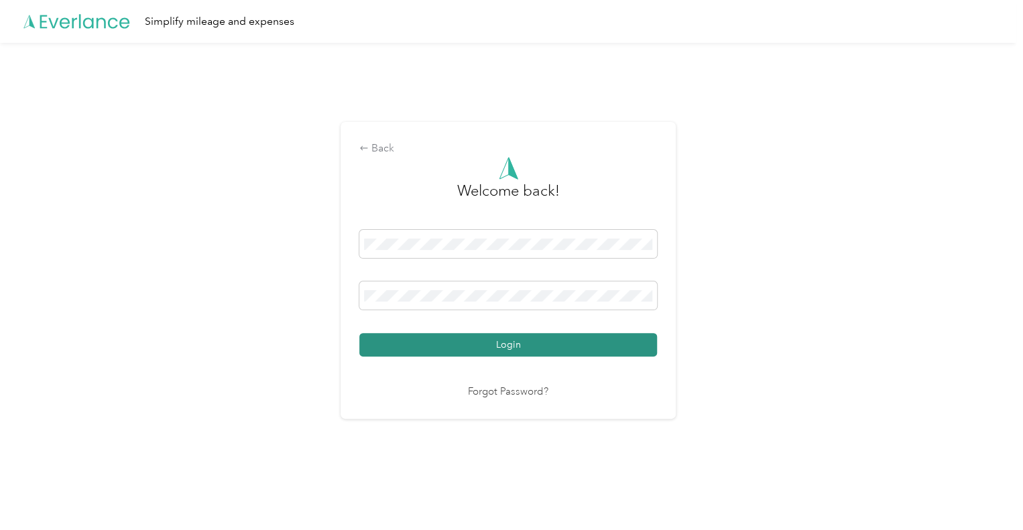
click at [553, 351] on button "Login" at bounding box center [508, 344] width 298 height 23
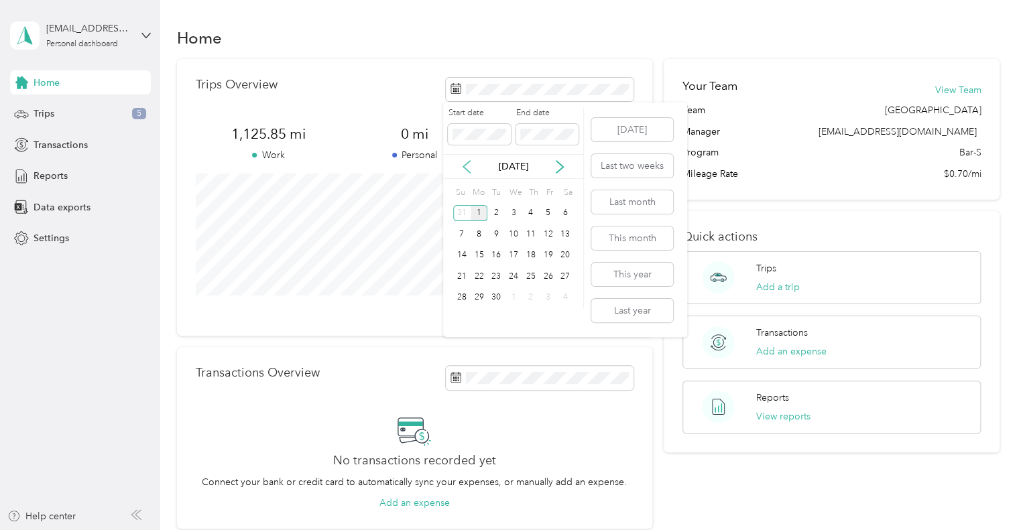
click at [468, 167] on icon at bounding box center [466, 166] width 13 height 13
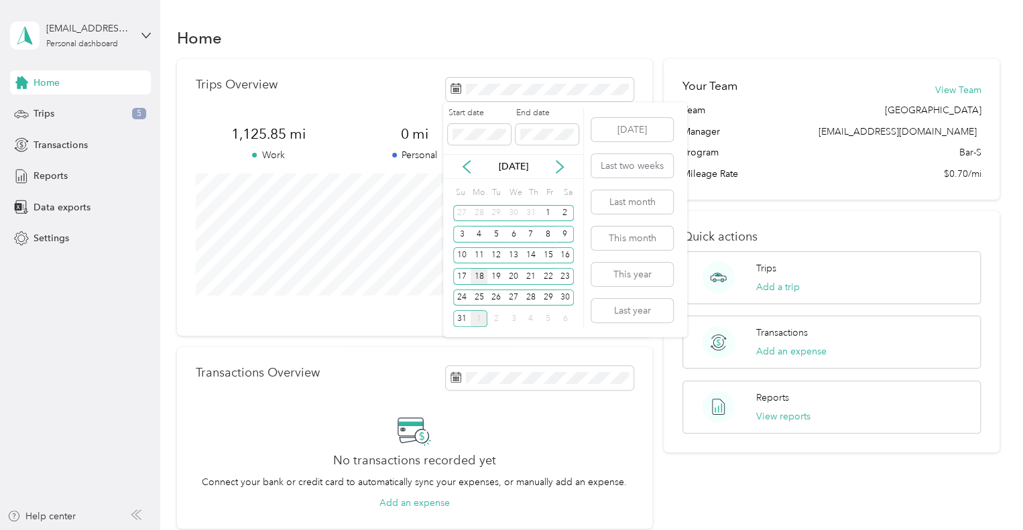
click at [479, 276] on div "18" at bounding box center [479, 276] width 17 height 17
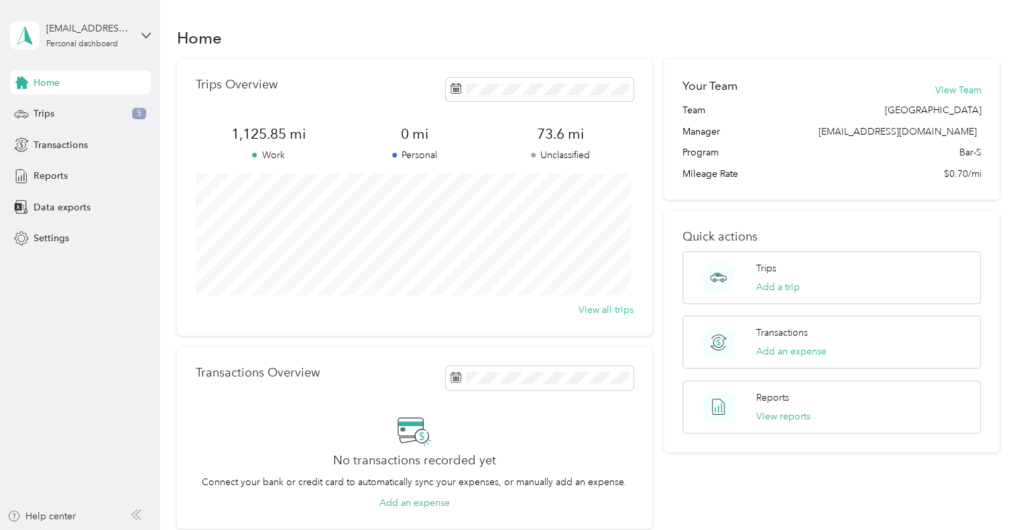
click at [626, 41] on div "Home" at bounding box center [588, 37] width 823 height 28
click at [467, 166] on icon at bounding box center [466, 166] width 13 height 13
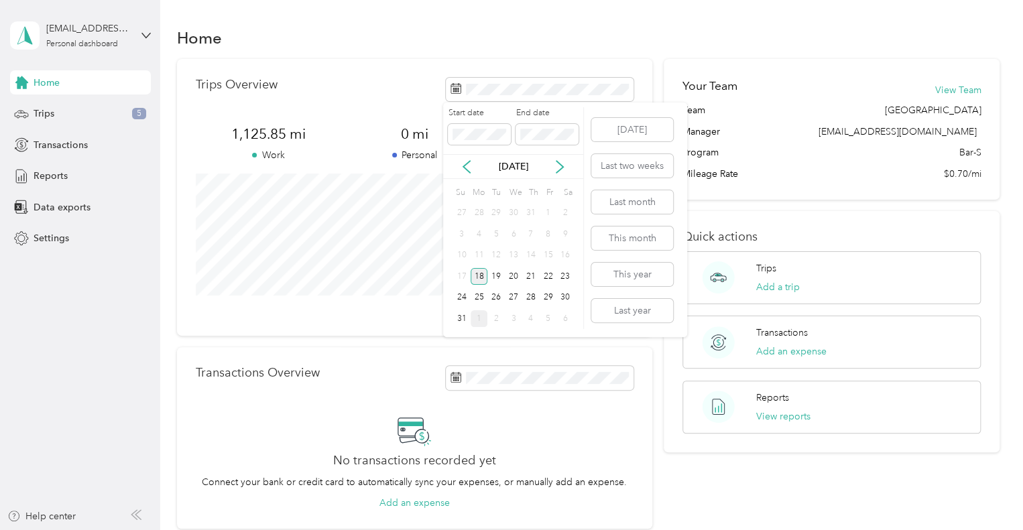
click at [477, 272] on div "18" at bounding box center [479, 276] width 17 height 17
click at [528, 292] on div "28" at bounding box center [530, 298] width 17 height 17
click at [485, 276] on div "18" at bounding box center [479, 276] width 17 height 17
click at [534, 300] on div "28" at bounding box center [530, 298] width 17 height 17
